Goal: Information Seeking & Learning: Check status

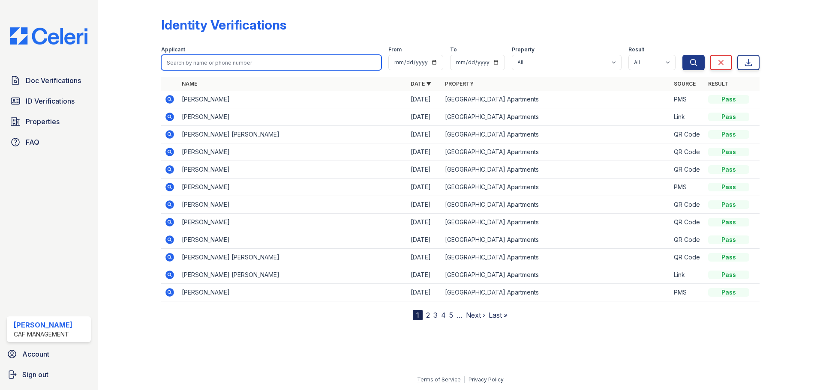
click at [258, 65] on input "search" at bounding box center [271, 62] width 220 height 15
type input "Reb"
click at [682, 55] on button "Search" at bounding box center [693, 62] width 22 height 15
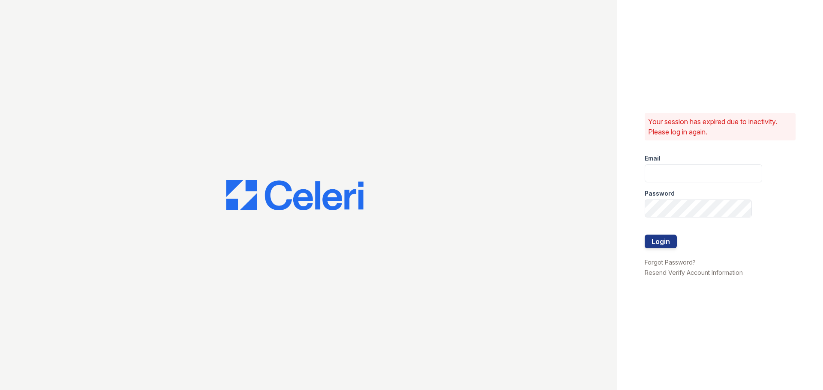
type input "[EMAIL_ADDRESS][DOMAIN_NAME]"
drag, startPoint x: 176, startPoint y: 71, endPoint x: 662, endPoint y: 240, distance: 515.1
click at [662, 243] on button "Login" at bounding box center [660, 242] width 32 height 14
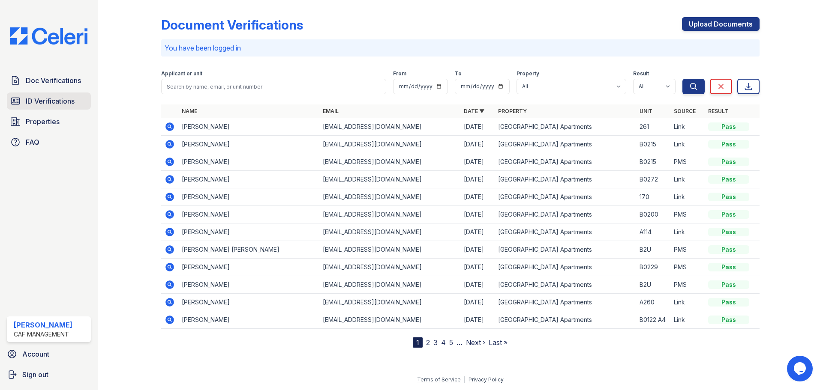
click at [33, 104] on span "ID Verifications" at bounding box center [50, 101] width 49 height 10
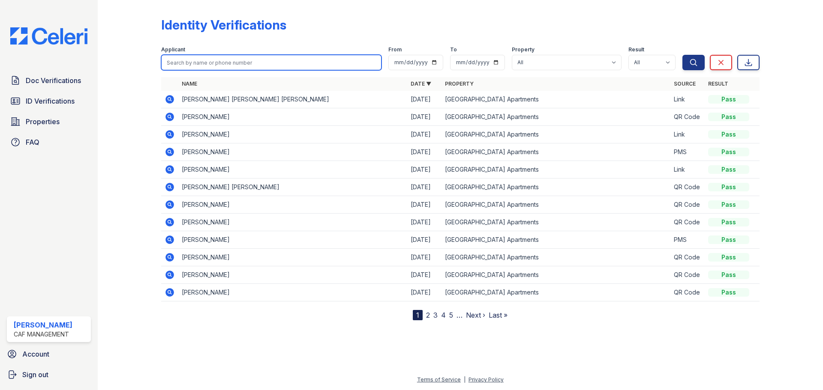
click at [197, 69] on input "search" at bounding box center [271, 62] width 220 height 15
type input "Reb"
click at [682, 55] on button "Search" at bounding box center [693, 62] width 22 height 15
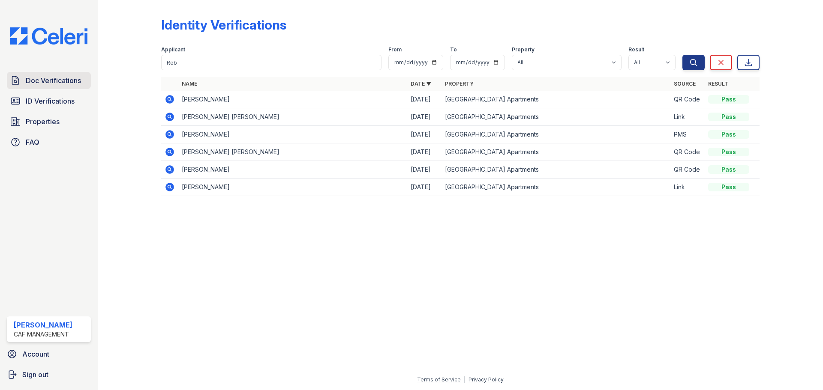
click at [61, 87] on link "Doc Verifications" at bounding box center [49, 80] width 84 height 17
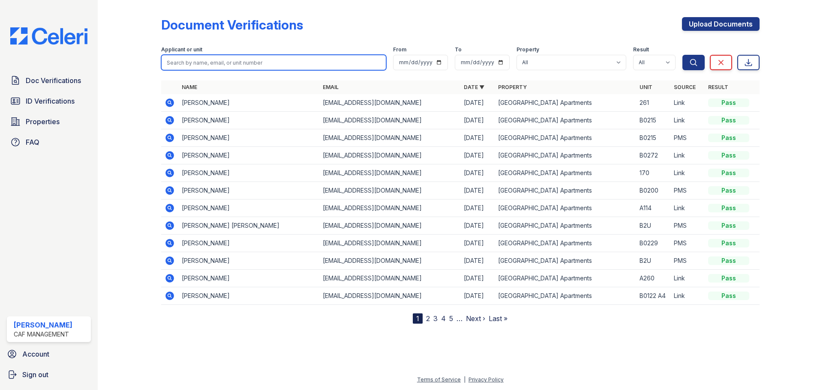
click at [217, 61] on input "search" at bounding box center [273, 62] width 225 height 15
type input "Dreadfulwater"
click at [682, 55] on button "Search" at bounding box center [693, 62] width 22 height 15
